Goal: Task Accomplishment & Management: Complete application form

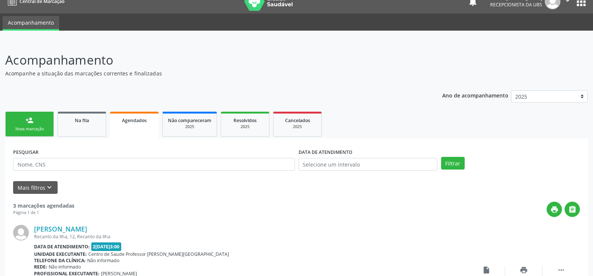
scroll to position [8, 0]
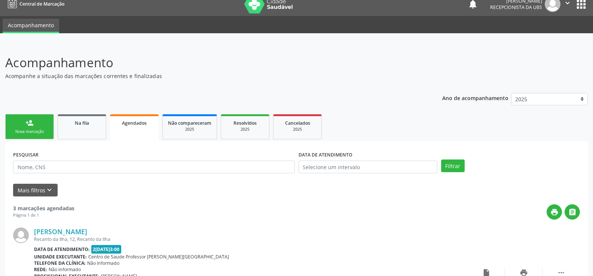
click at [139, 122] on span "Agendados" at bounding box center [134, 123] width 25 height 6
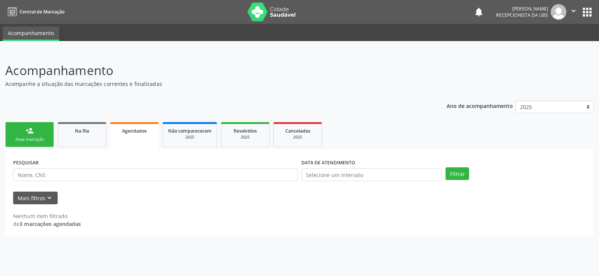
click at [45, 129] on link "person_add Nova marcação" at bounding box center [29, 134] width 49 height 25
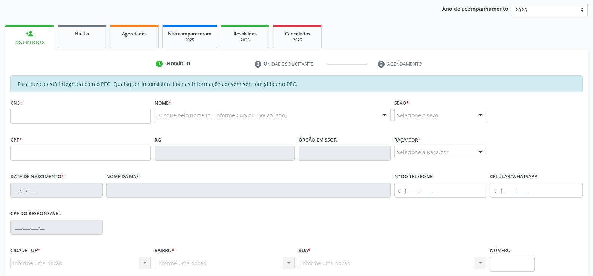
scroll to position [86, 0]
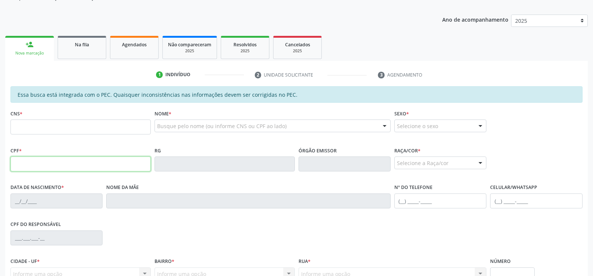
click at [28, 163] on input "text" at bounding box center [80, 164] width 140 height 15
type input "759.138.604-20"
type input "700 0029 9012 3207"
type input "[DATE]"
type input "[PERSON_NAME]"
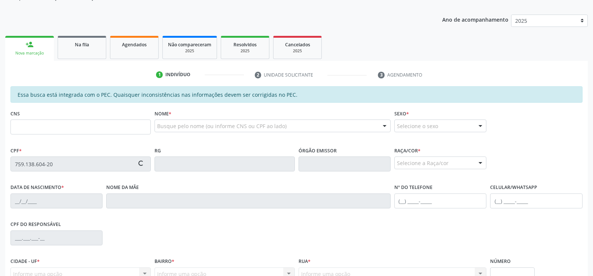
type input "[PHONE_NUMBER]"
type input "S/N"
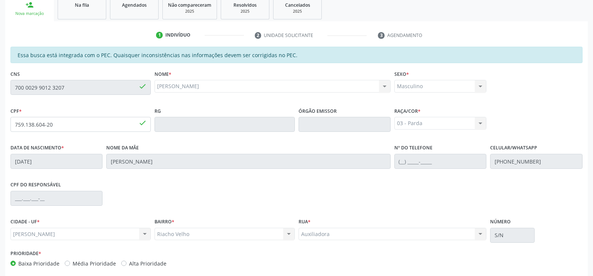
scroll to position [161, 0]
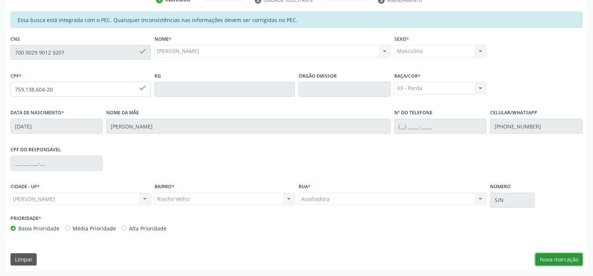
click at [566, 260] on button "Nova marcação" at bounding box center [558, 260] width 47 height 13
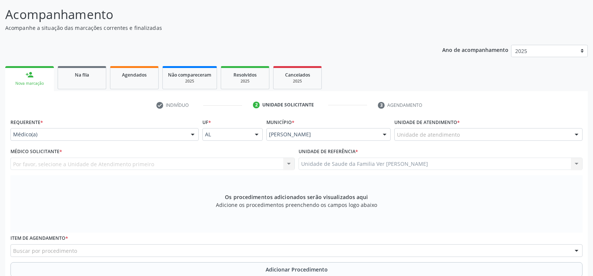
scroll to position [49, 0]
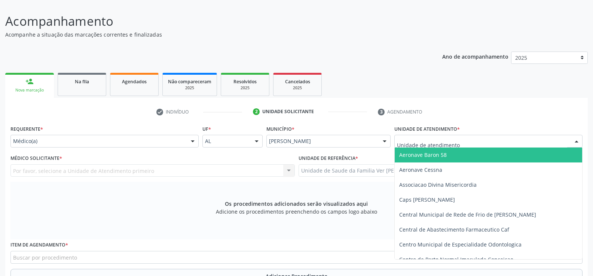
click at [575, 141] on div at bounding box center [576, 141] width 11 height 13
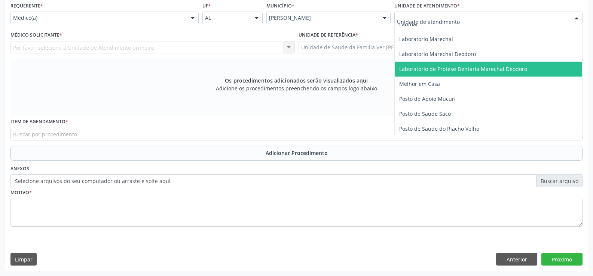
scroll to position [299, 0]
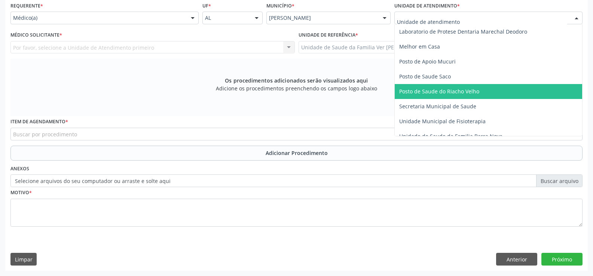
click at [426, 93] on span "Posto de Saude do Riacho Velho" at bounding box center [439, 91] width 80 height 7
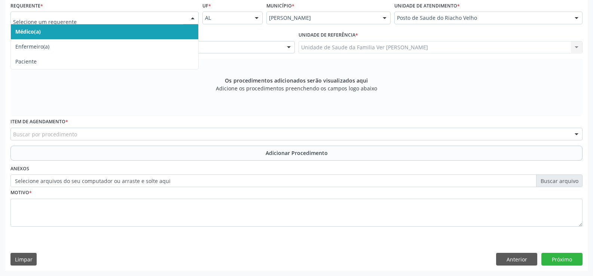
click at [191, 19] on div at bounding box center [192, 18] width 11 height 13
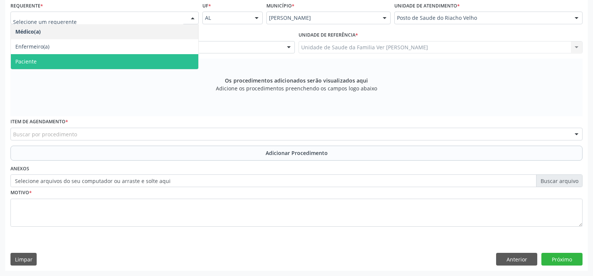
click at [76, 62] on span "Paciente" at bounding box center [104, 61] width 187 height 15
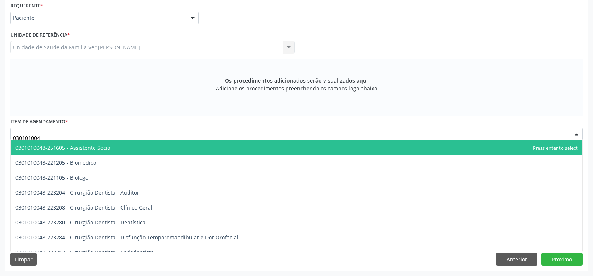
type input "0301010048"
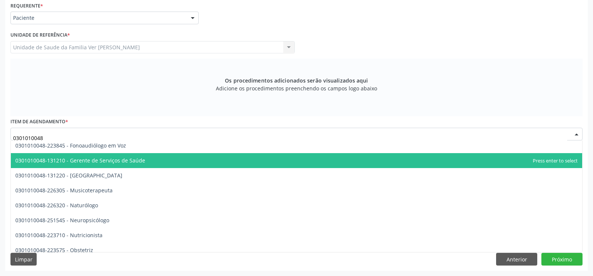
scroll to position [1047, 0]
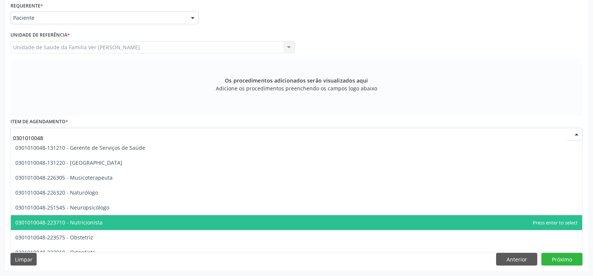
click at [81, 226] on span "0301010048-223710 - Nutricionista" at bounding box center [58, 222] width 87 height 7
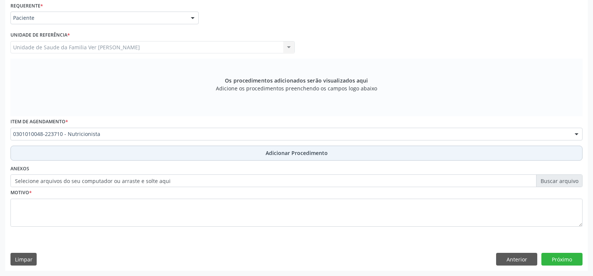
click at [291, 154] on span "Adicionar Procedimento" at bounding box center [297, 153] width 62 height 8
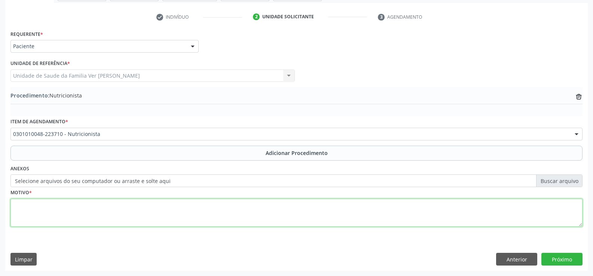
click at [29, 211] on textarea at bounding box center [296, 213] width 572 height 28
type textarea "paciente has e dm insulino dependente com dm descompensada"
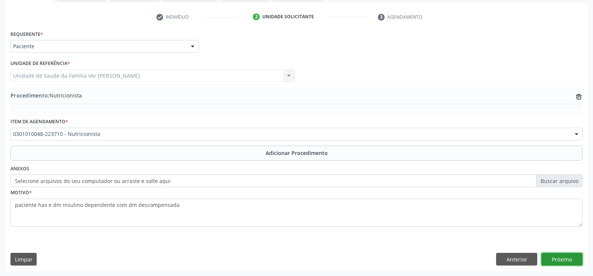
click at [562, 256] on button "Próximo" at bounding box center [561, 259] width 41 height 13
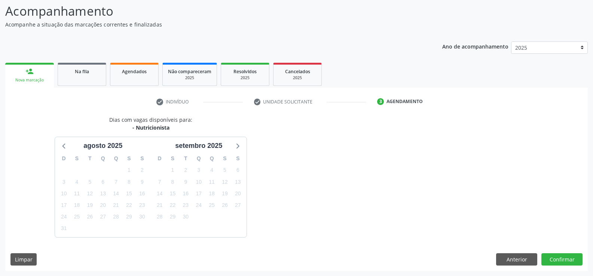
scroll to position [82, 0]
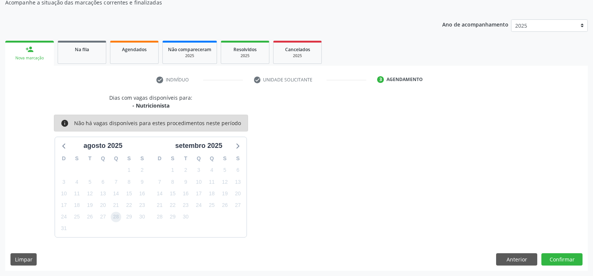
click at [117, 218] on span "28" at bounding box center [116, 217] width 10 height 10
click at [567, 257] on button "Confirmar" at bounding box center [561, 260] width 41 height 13
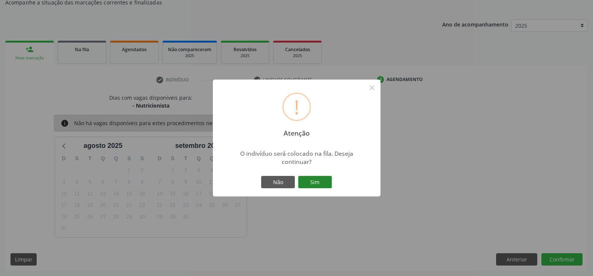
click at [315, 183] on button "Sim" at bounding box center [315, 182] width 34 height 13
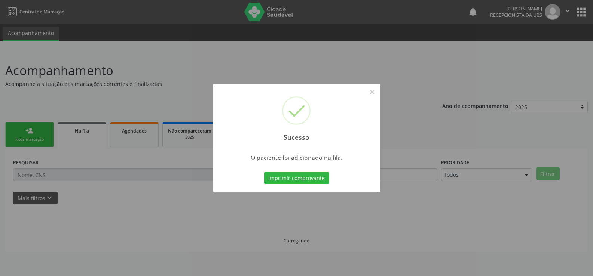
scroll to position [0, 0]
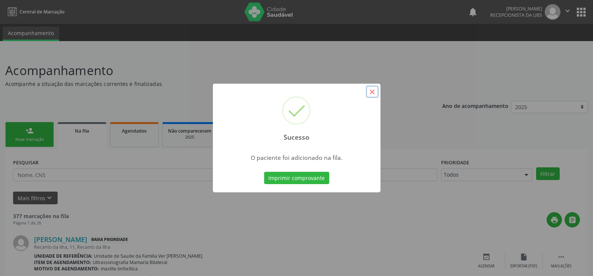
click at [376, 93] on button "×" at bounding box center [372, 92] width 13 height 13
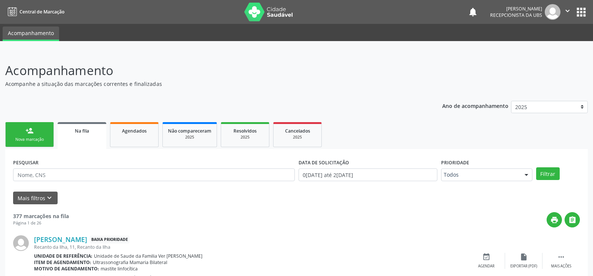
click at [42, 132] on link "person_add Nova marcação" at bounding box center [29, 134] width 49 height 25
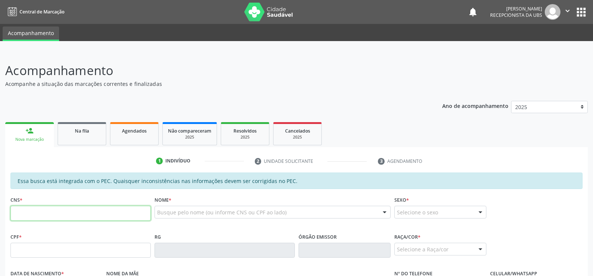
click at [19, 211] on input "text" at bounding box center [80, 213] width 140 height 15
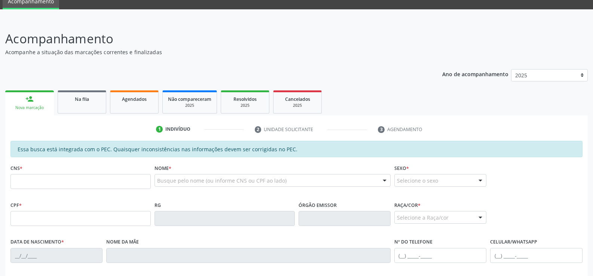
scroll to position [75, 0]
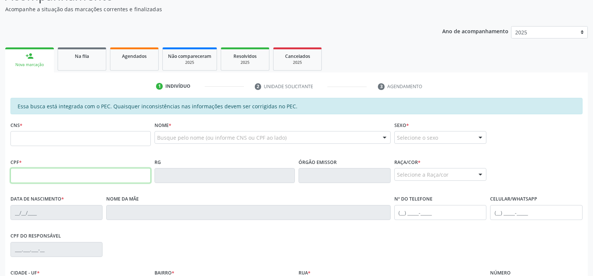
click at [22, 176] on input "text" at bounding box center [80, 175] width 140 height 15
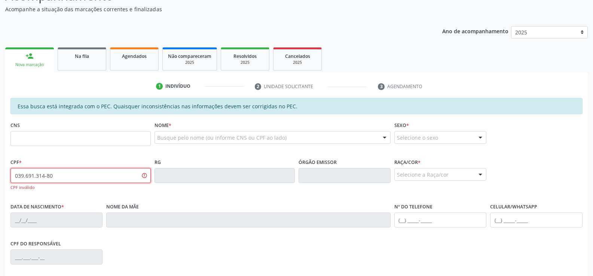
type input "039.691.314-80"
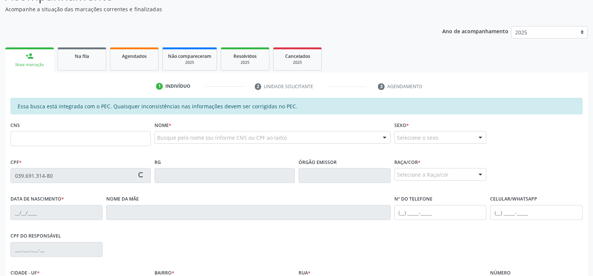
type input "700 6099 1548 1666"
type input "2[DATE]"
type input "[PERSON_NAME]"
type input "[PHONE_NUMBER]"
type input "S/N"
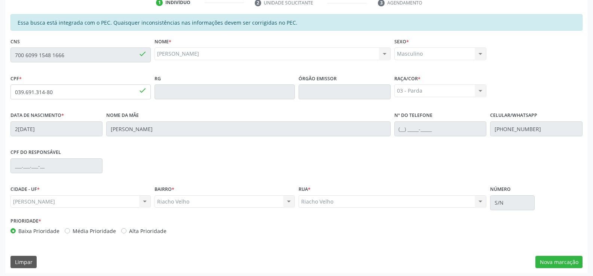
scroll to position [161, 0]
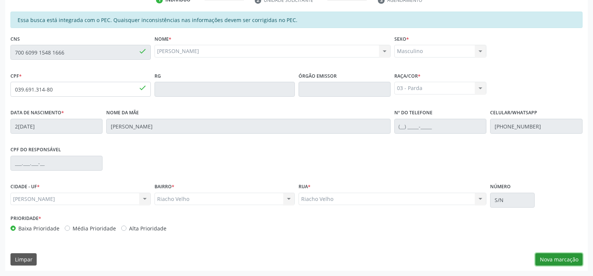
click at [569, 260] on button "Nova marcação" at bounding box center [558, 260] width 47 height 13
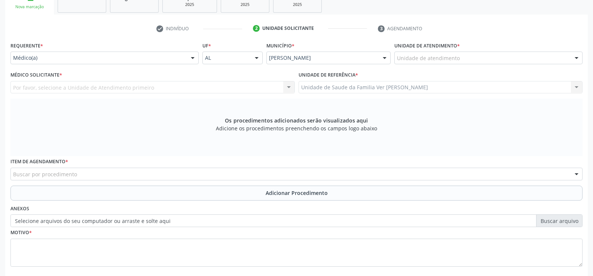
scroll to position [87, 0]
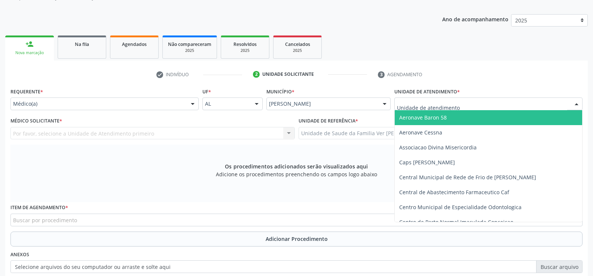
click at [578, 103] on div at bounding box center [576, 104] width 11 height 13
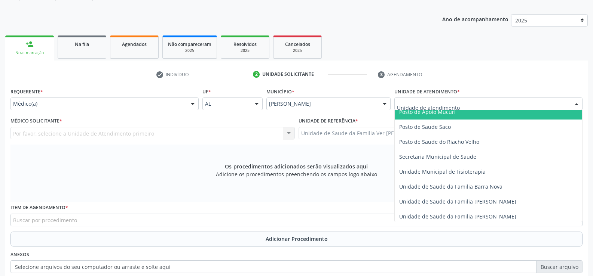
scroll to position [337, 0]
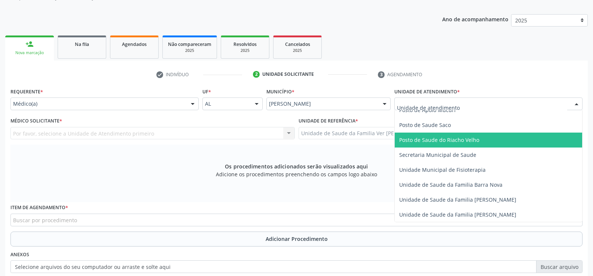
click at [468, 139] on span "Posto de Saude do Riacho Velho" at bounding box center [439, 140] width 80 height 7
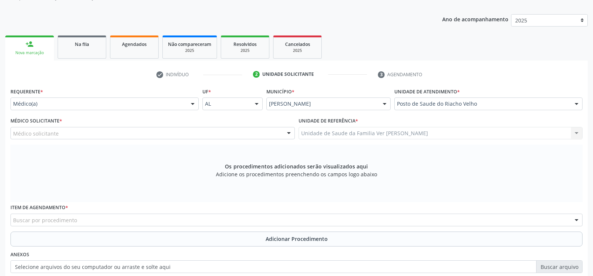
click at [189, 104] on div at bounding box center [192, 104] width 11 height 13
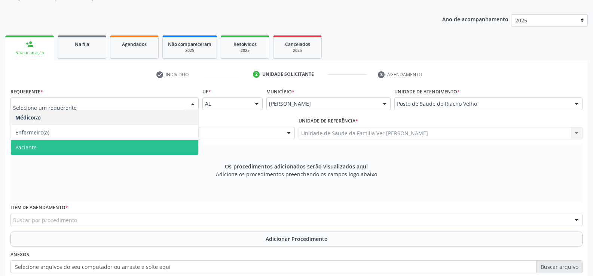
click at [92, 149] on span "Paciente" at bounding box center [104, 147] width 187 height 15
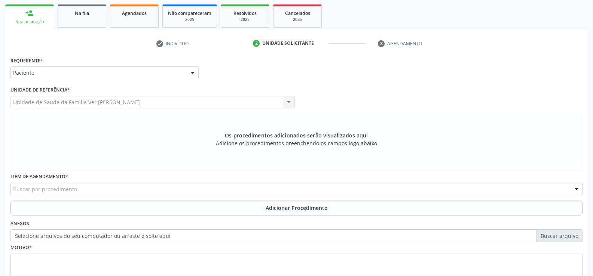
scroll to position [173, 0]
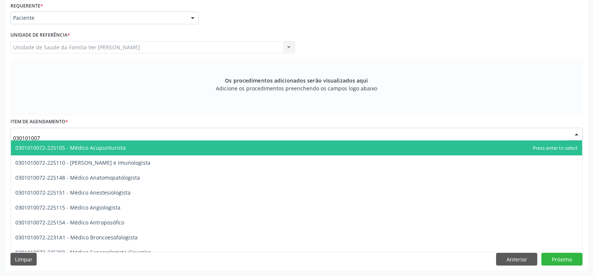
type input "0301010072"
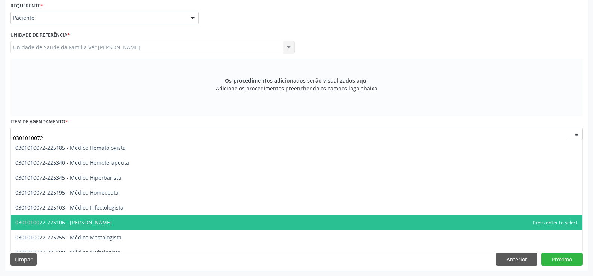
scroll to position [486, 0]
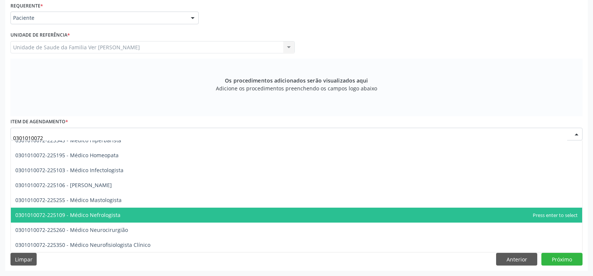
click at [105, 217] on span "0301010072-225109 - Médico Nefrologista" at bounding box center [67, 215] width 105 height 7
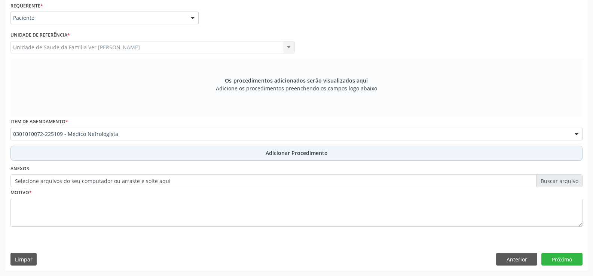
click at [310, 151] on span "Adicionar Procedimento" at bounding box center [297, 153] width 62 height 8
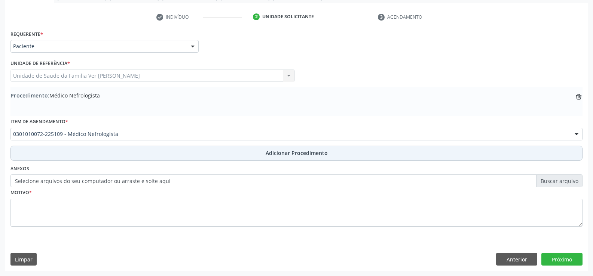
scroll to position [144, 0]
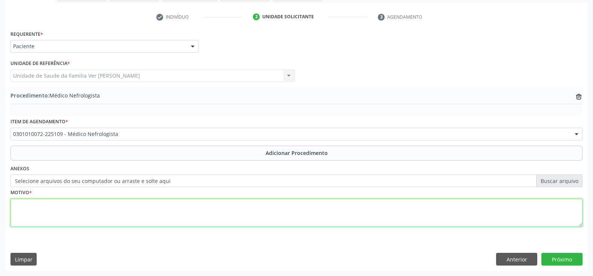
click at [18, 210] on textarea at bounding box center [296, 213] width 572 height 28
type textarea "paciente 68 anos,has edm, apresentando alteração da função da renal.ureia 74 ec…"
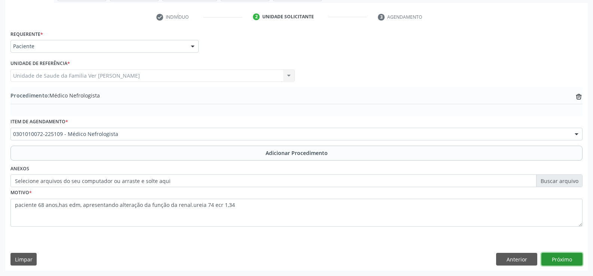
click at [566, 258] on button "Próximo" at bounding box center [561, 259] width 41 height 13
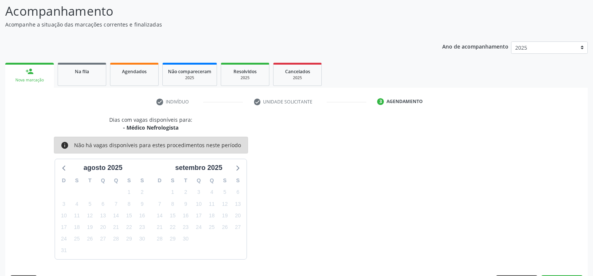
scroll to position [82, 0]
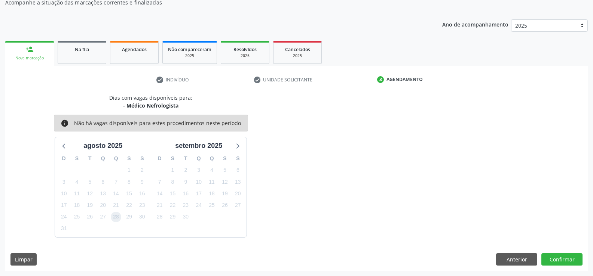
click at [117, 218] on span "28" at bounding box center [116, 217] width 10 height 10
click at [556, 257] on button "Confirmar" at bounding box center [561, 260] width 41 height 13
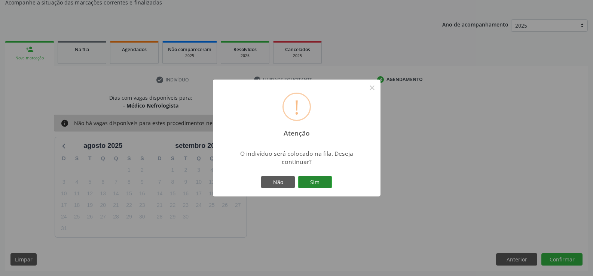
click at [313, 184] on button "Sim" at bounding box center [315, 182] width 34 height 13
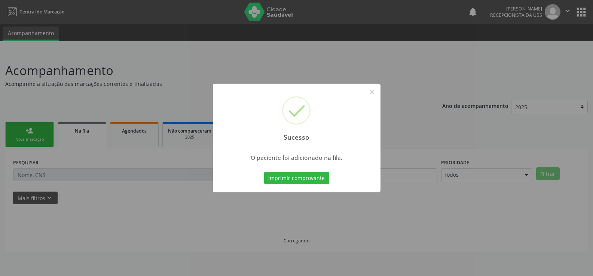
scroll to position [0, 0]
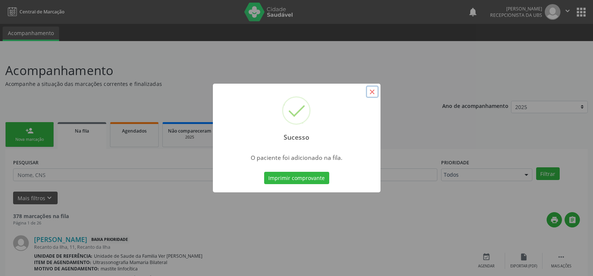
click at [370, 90] on button "×" at bounding box center [372, 92] width 13 height 13
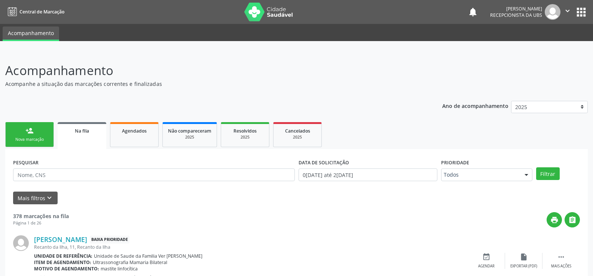
click at [27, 137] on link "person_add Nova marcação" at bounding box center [29, 134] width 49 height 25
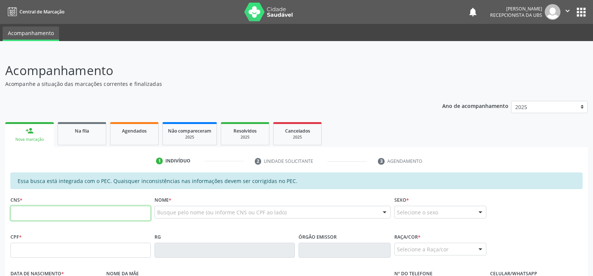
click at [21, 211] on input "text" at bounding box center [80, 213] width 140 height 15
type input "700 0029 9012 3207"
type input "759.138.604-20"
type input "[DATE]"
type input "[PERSON_NAME]"
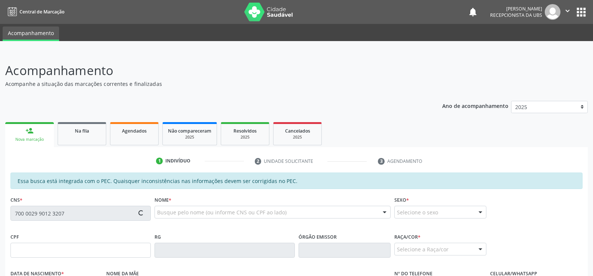
type input "[PHONE_NUMBER]"
type input "S/N"
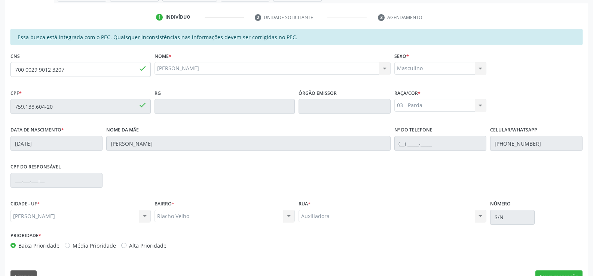
scroll to position [161, 0]
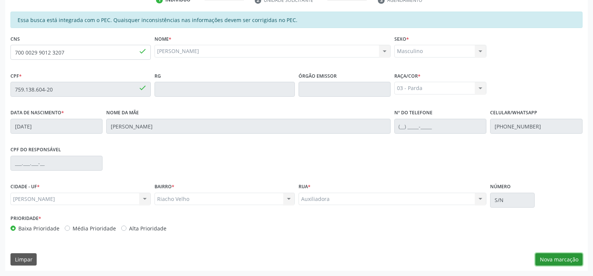
click at [566, 256] on button "Nova marcação" at bounding box center [558, 260] width 47 height 13
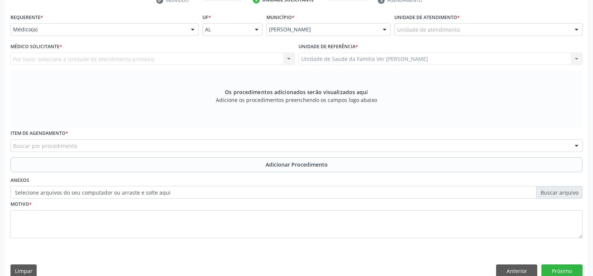
scroll to position [162, 0]
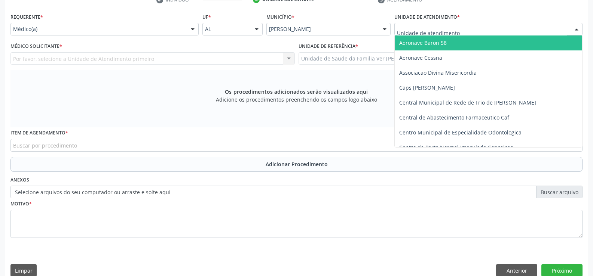
click at [577, 29] on div at bounding box center [576, 29] width 11 height 13
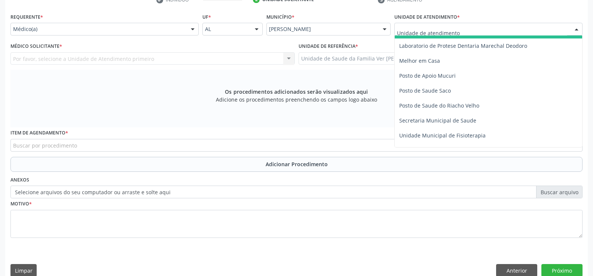
scroll to position [299, 0]
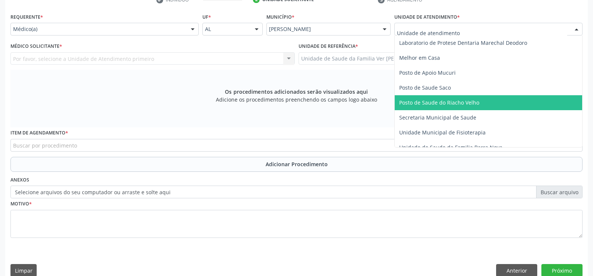
click at [482, 105] on span "Posto de Saude do Riacho Velho" at bounding box center [488, 102] width 187 height 15
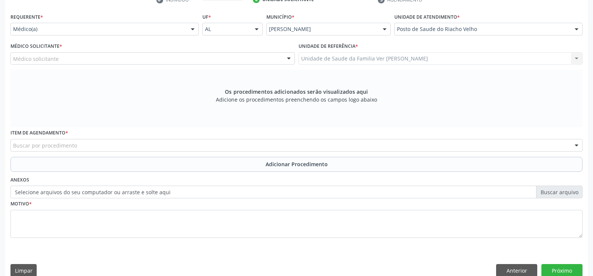
click at [194, 30] on div at bounding box center [192, 29] width 11 height 13
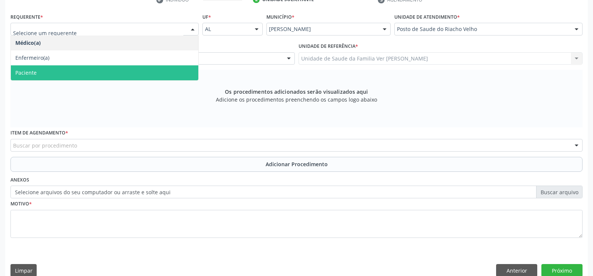
click at [157, 74] on span "Paciente" at bounding box center [104, 72] width 187 height 15
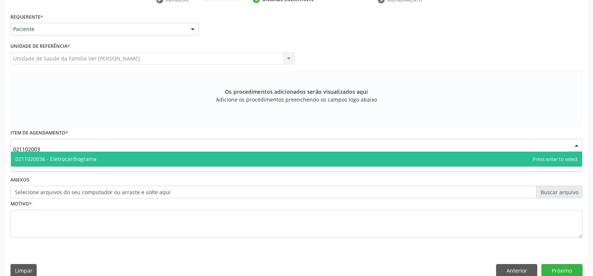
type input "0211020036"
click at [79, 157] on span "0211020036 - Eletrocardiograma" at bounding box center [55, 159] width 81 height 7
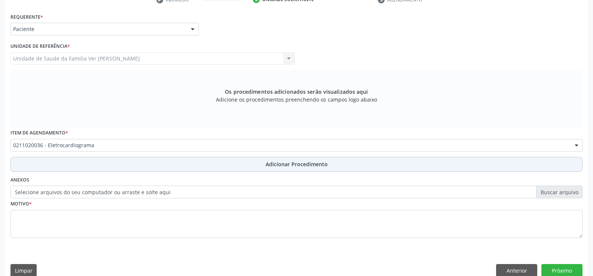
click at [291, 169] on button "Adicionar Procedimento" at bounding box center [296, 164] width 572 height 15
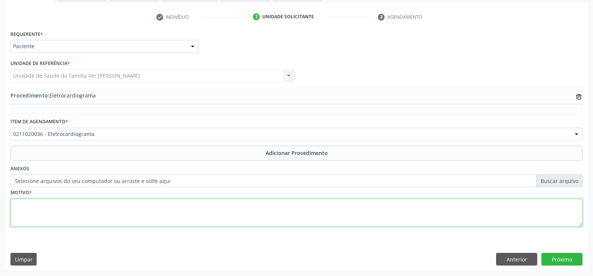
click at [31, 207] on textarea at bounding box center [296, 213] width 572 height 28
type textarea "dor toracica"
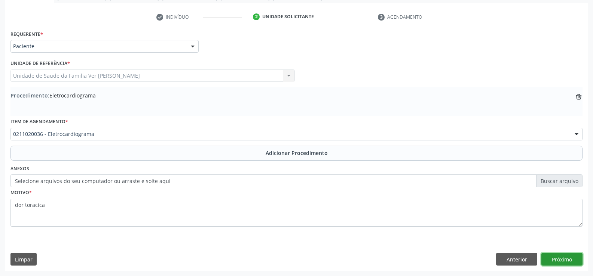
click at [571, 257] on button "Próximo" at bounding box center [561, 259] width 41 height 13
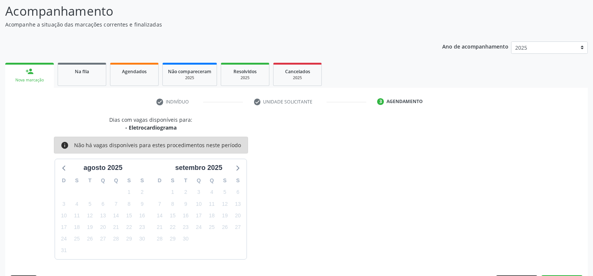
scroll to position [82, 0]
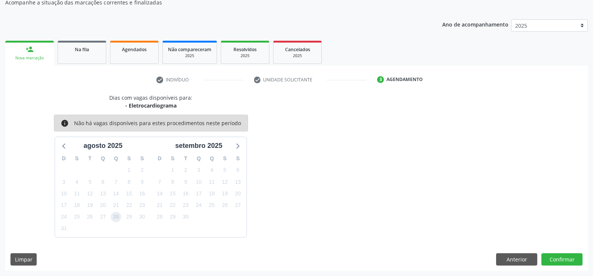
click at [119, 218] on span "28" at bounding box center [116, 217] width 10 height 10
click at [561, 261] on button "Confirmar" at bounding box center [561, 260] width 41 height 13
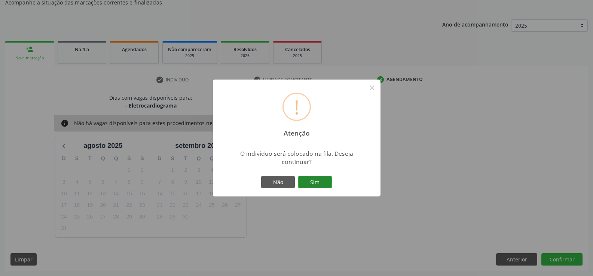
click at [315, 183] on button "Sim" at bounding box center [315, 182] width 34 height 13
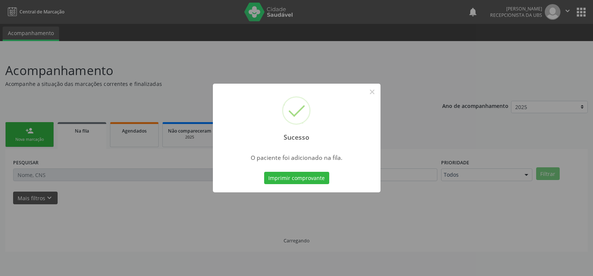
scroll to position [0, 0]
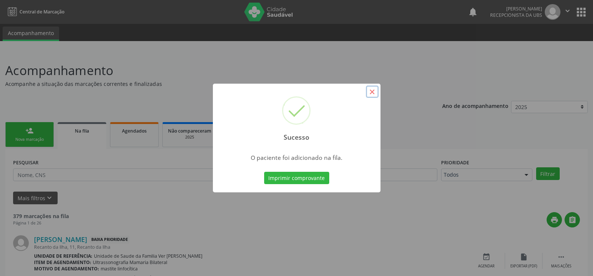
click at [374, 87] on button "×" at bounding box center [372, 92] width 13 height 13
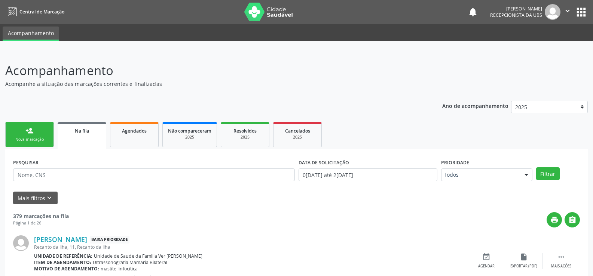
click at [39, 142] on div "Nova marcação" at bounding box center [29, 140] width 37 height 6
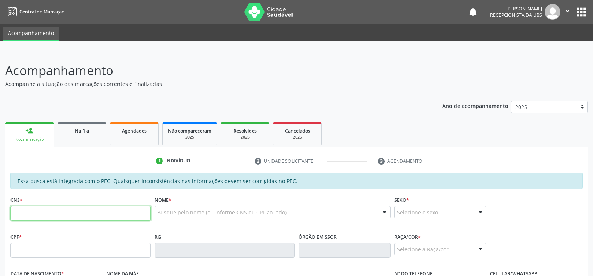
click at [26, 212] on input "text" at bounding box center [80, 213] width 140 height 15
